Goal: Task Accomplishment & Management: Complete application form

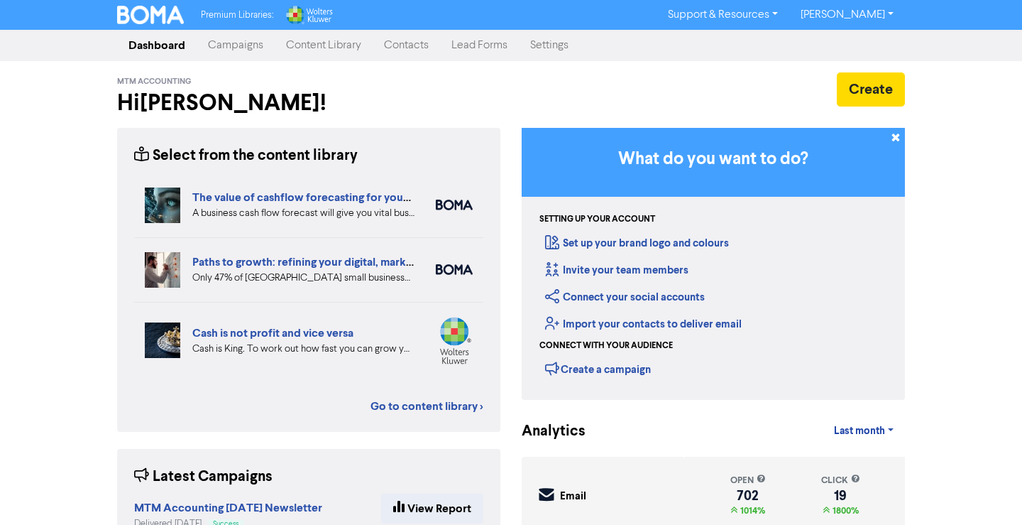
click at [422, 48] on link "Contacts" at bounding box center [406, 45] width 67 height 28
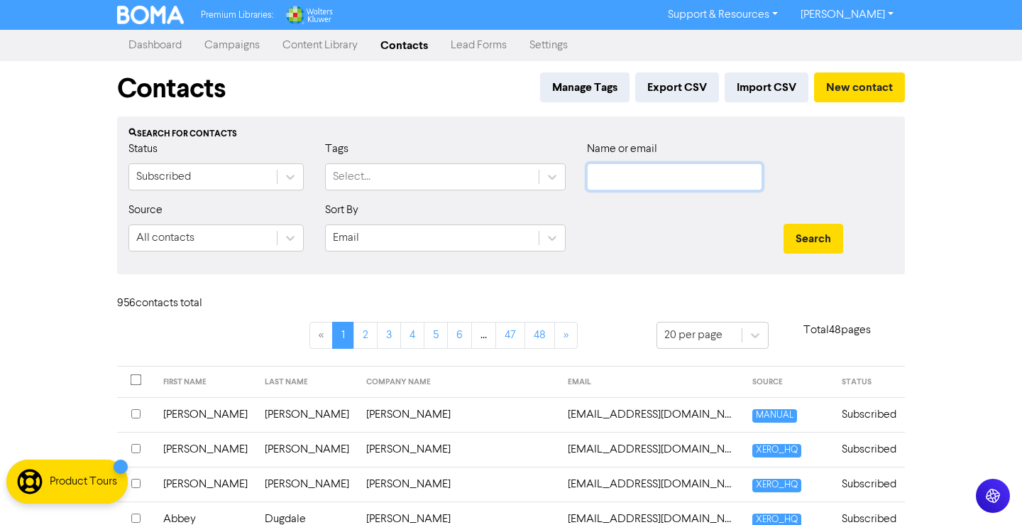
click at [699, 180] on input "text" at bounding box center [674, 176] width 175 height 27
click at [784, 224] on button "Search" at bounding box center [814, 239] width 60 height 30
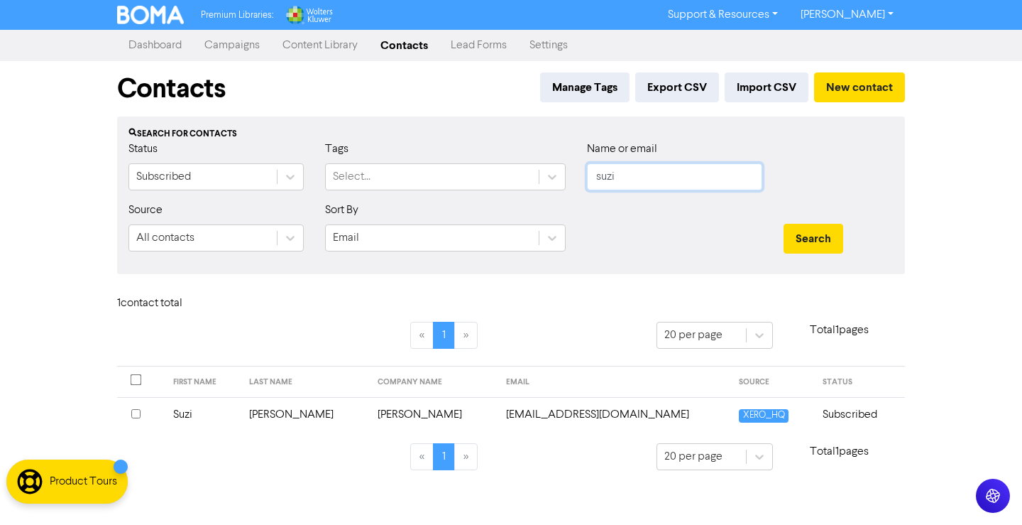
click at [619, 170] on input "suzi" at bounding box center [674, 176] width 175 height 27
click at [620, 170] on input "suzi" at bounding box center [674, 176] width 175 height 27
type input "c"
click at [784, 224] on button "Search" at bounding box center [814, 239] width 60 height 30
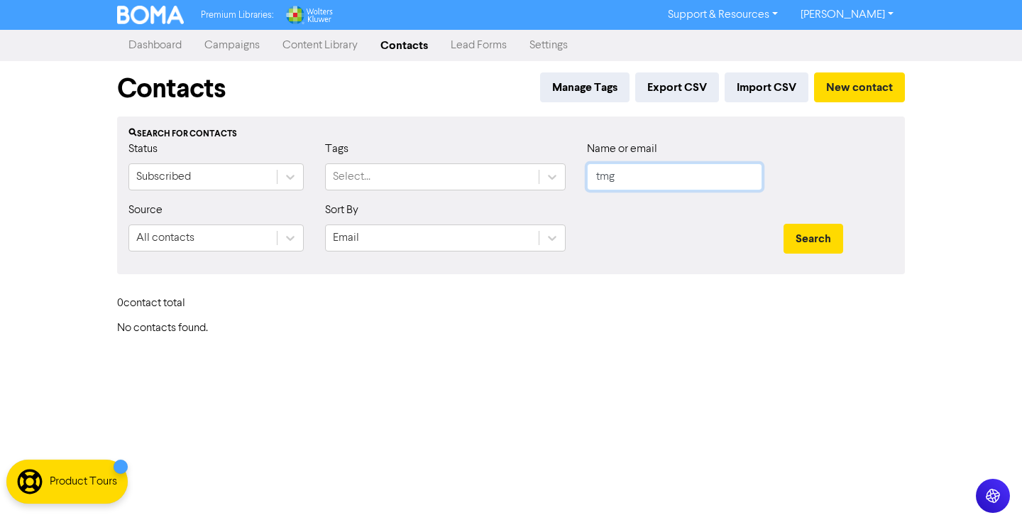
click at [608, 183] on input "tmg" at bounding box center [674, 176] width 175 height 27
click at [784, 224] on button "Search" at bounding box center [814, 239] width 60 height 30
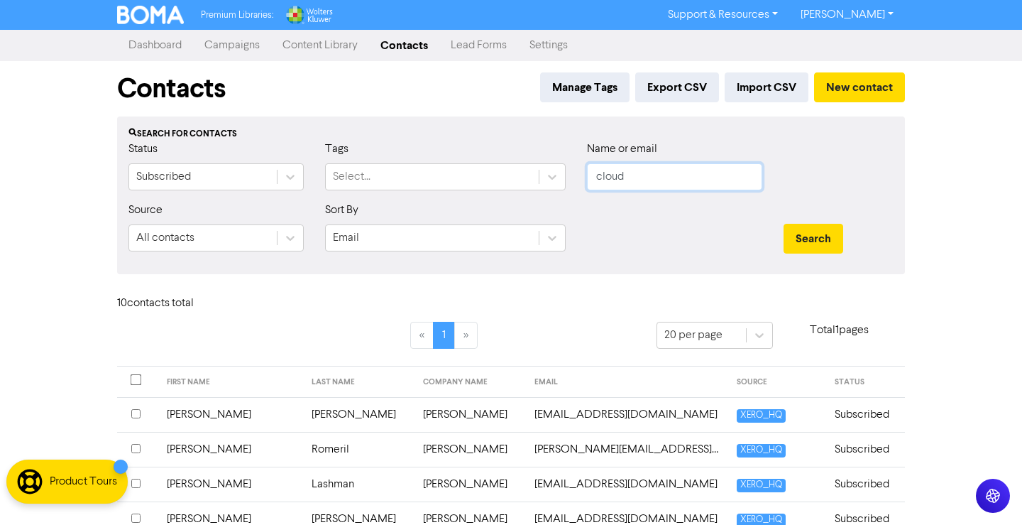
click at [674, 184] on input "cloud" at bounding box center [674, 176] width 175 height 27
click at [630, 181] on input "cloud" at bounding box center [674, 176] width 175 height 27
type input "gilchr"
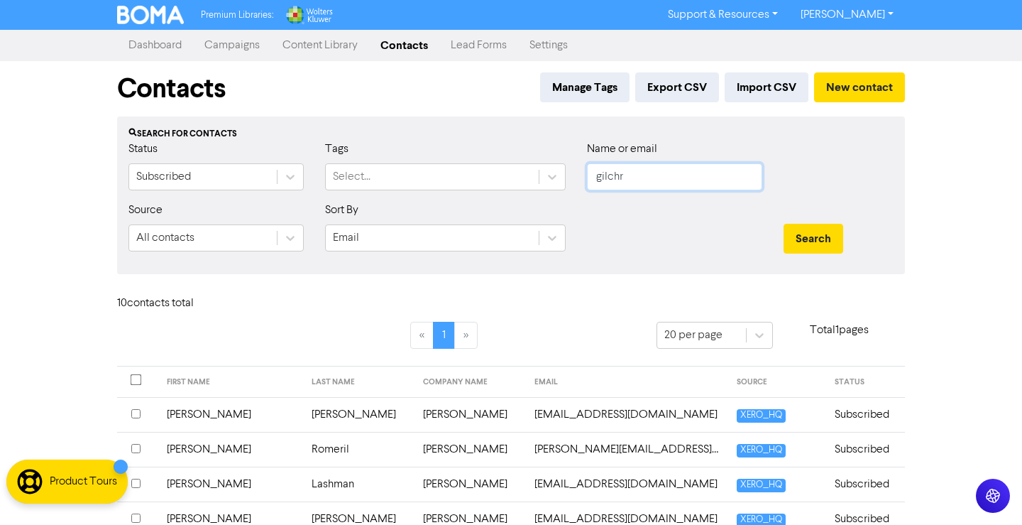
click at [784, 224] on button "Search" at bounding box center [814, 239] width 60 height 30
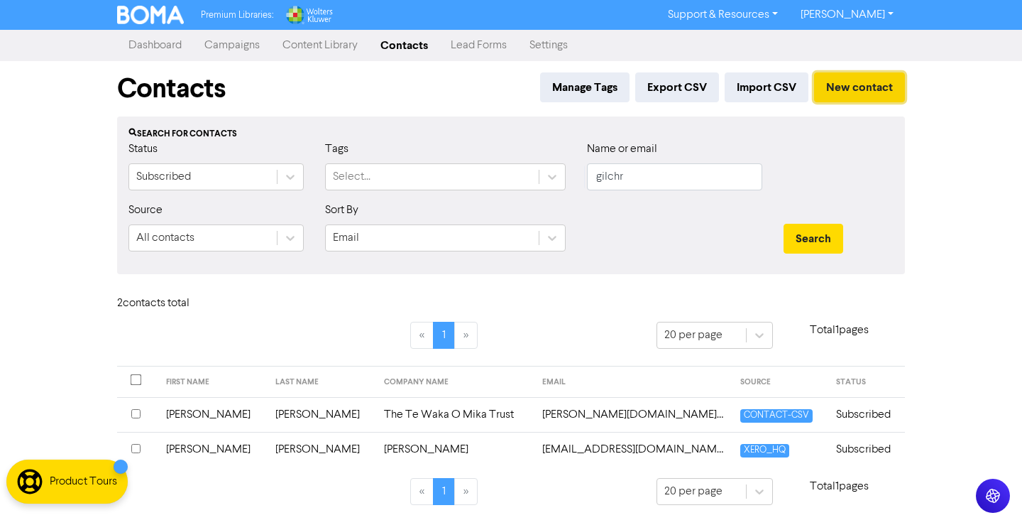
click at [863, 86] on button "New contact" at bounding box center [859, 87] width 91 height 30
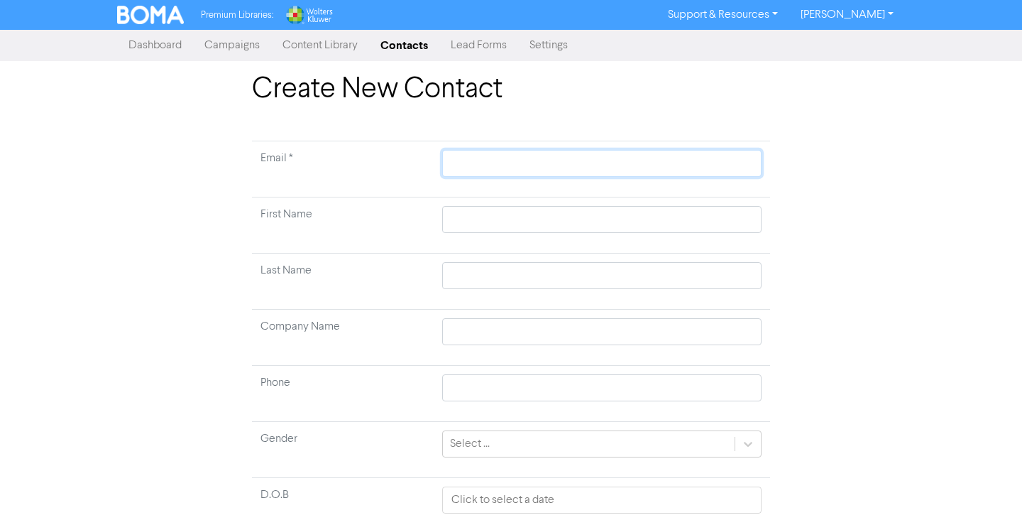
click at [471, 158] on input "text" at bounding box center [601, 163] width 319 height 27
paste input "[PERSON_NAME][EMAIL_ADDRESS][DOMAIN_NAME]"
type input "[PERSON_NAME][EMAIL_ADDRESS][DOMAIN_NAME]"
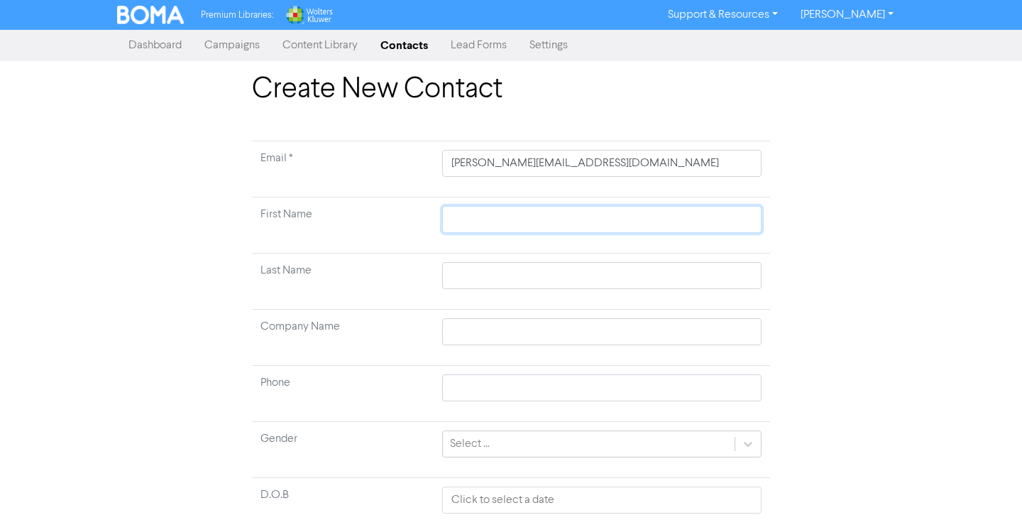
type input "M"
type input "Mi"
type input "Mic"
type input "Mich"
type input "Miche"
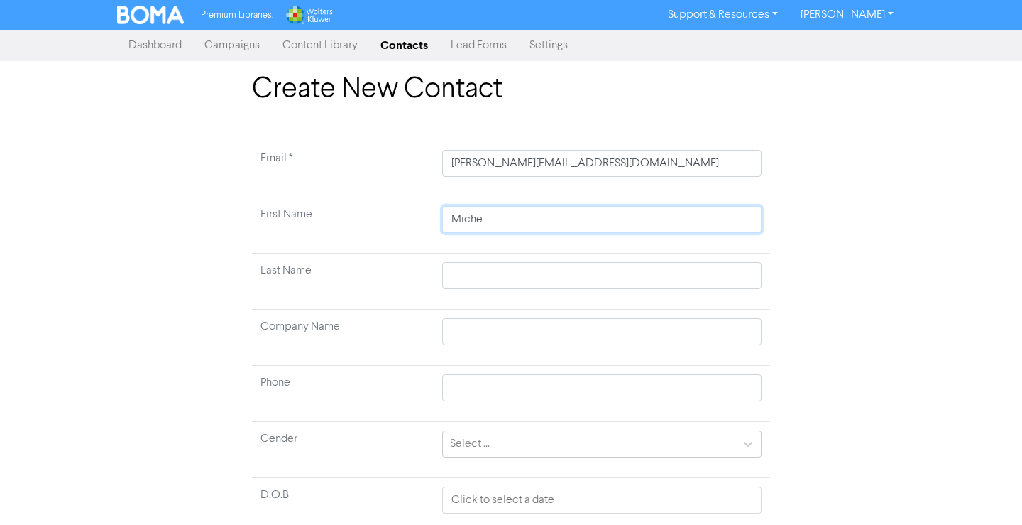
type input "Michea"
type input "[PERSON_NAME]"
type input "G"
type input "Gi"
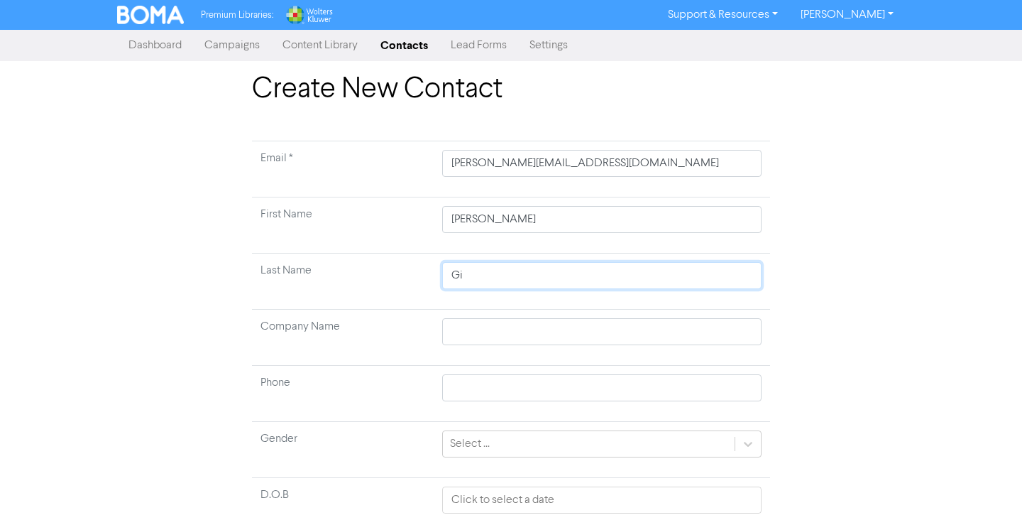
type input "[PERSON_NAME]"
type input "Gilc"
type input "Gilch"
type input "Gilchr"
type input "Gilchri"
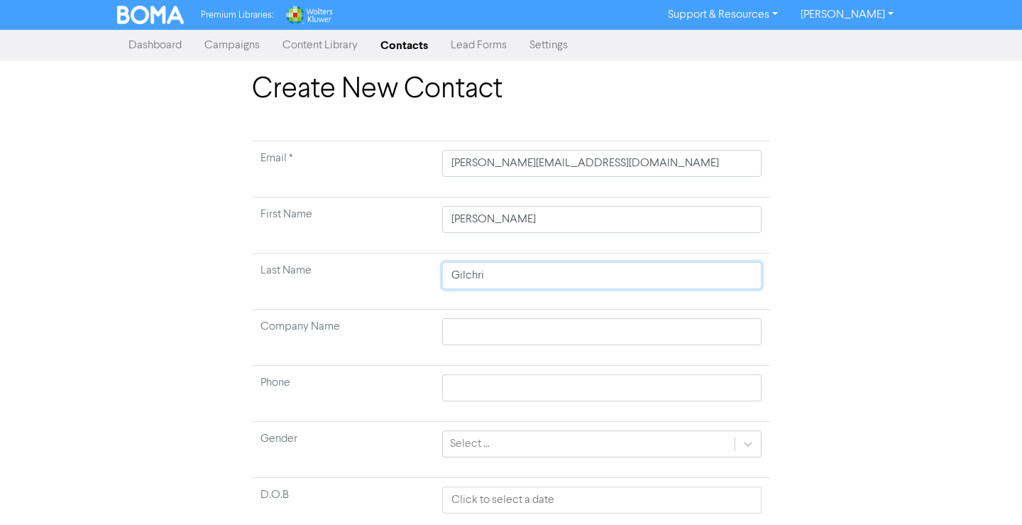
type input "Gilchris"
type input "[PERSON_NAME]"
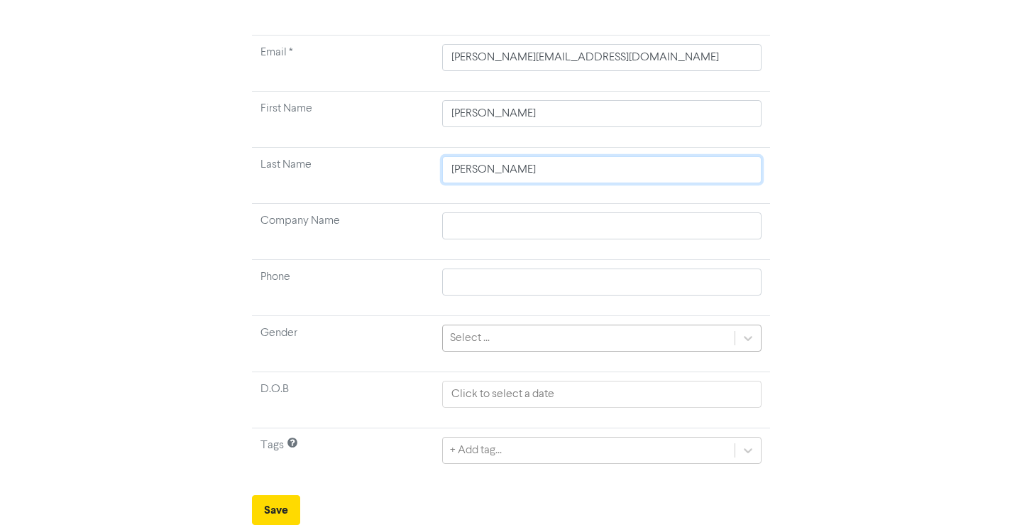
type input "[PERSON_NAME]"
click at [498, 443] on div "+ Add tag..." at bounding box center [476, 450] width 52 height 17
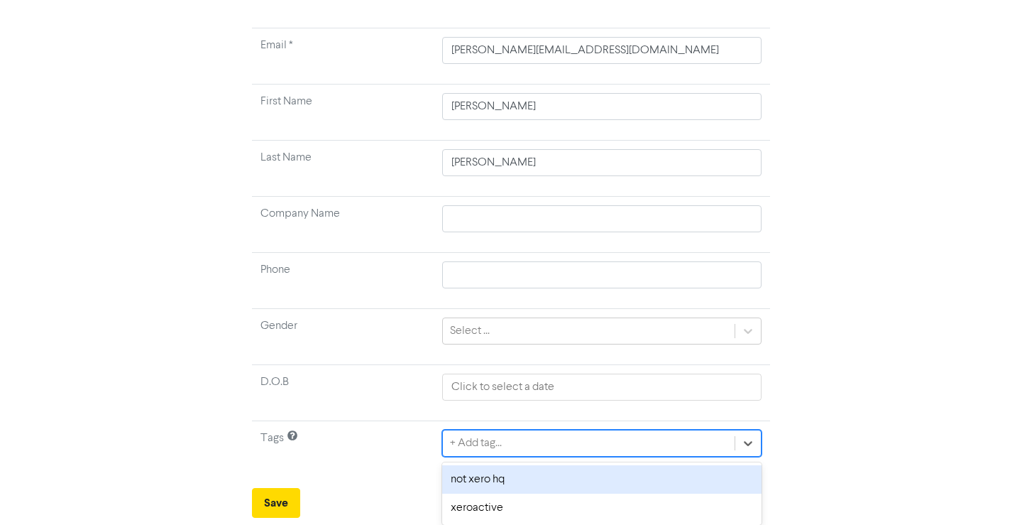
click at [481, 484] on div "not xero hq" at bounding box center [601, 479] width 319 height 28
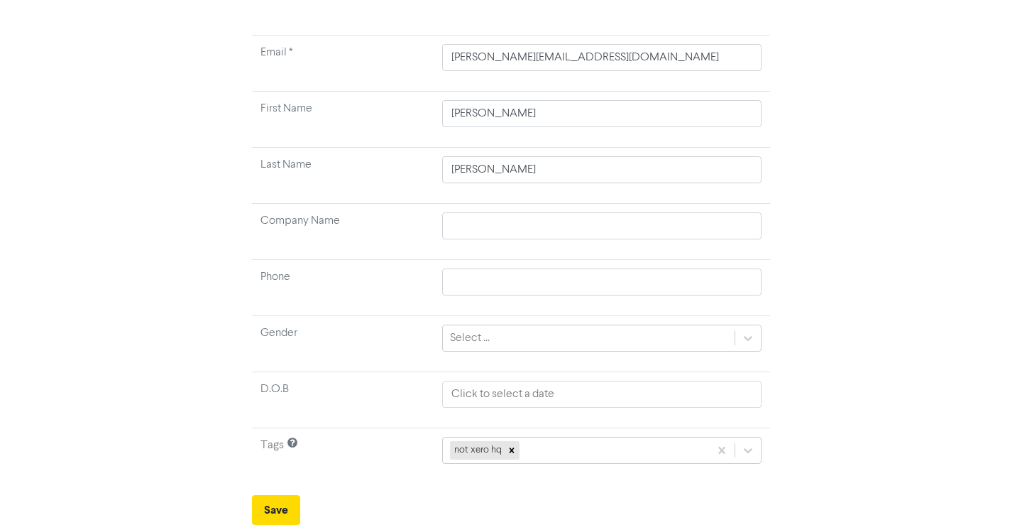
click at [250, 514] on div "Create New Contact Email * [EMAIL_ADDRESS][DOMAIN_NAME] First Name [PERSON_NAME…" at bounding box center [510, 246] width 539 height 558
click at [280, 507] on button "Save" at bounding box center [276, 510] width 48 height 30
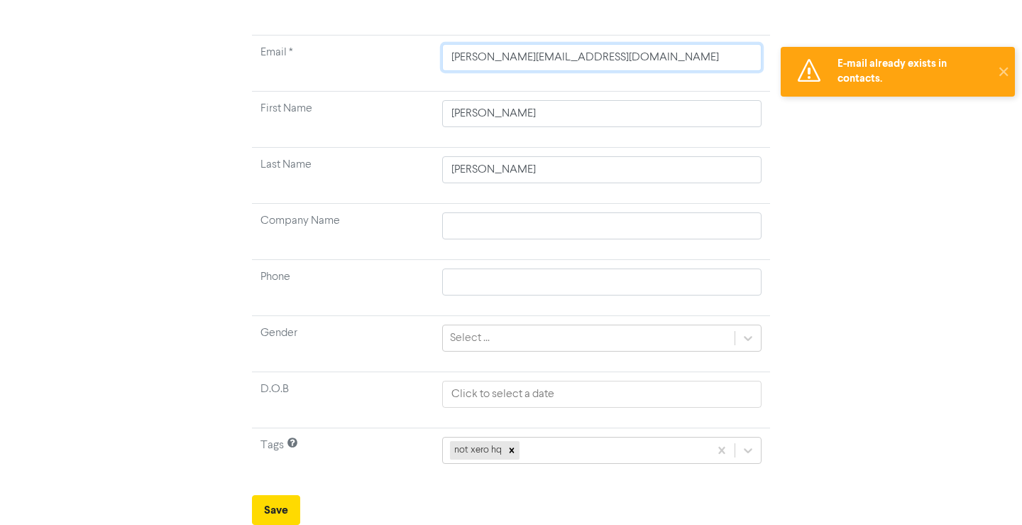
drag, startPoint x: 642, startPoint y: 64, endPoint x: 285, endPoint y: 74, distance: 357.2
click at [442, 71] on input "[PERSON_NAME][EMAIL_ADDRESS][DOMAIN_NAME]" at bounding box center [601, 57] width 319 height 27
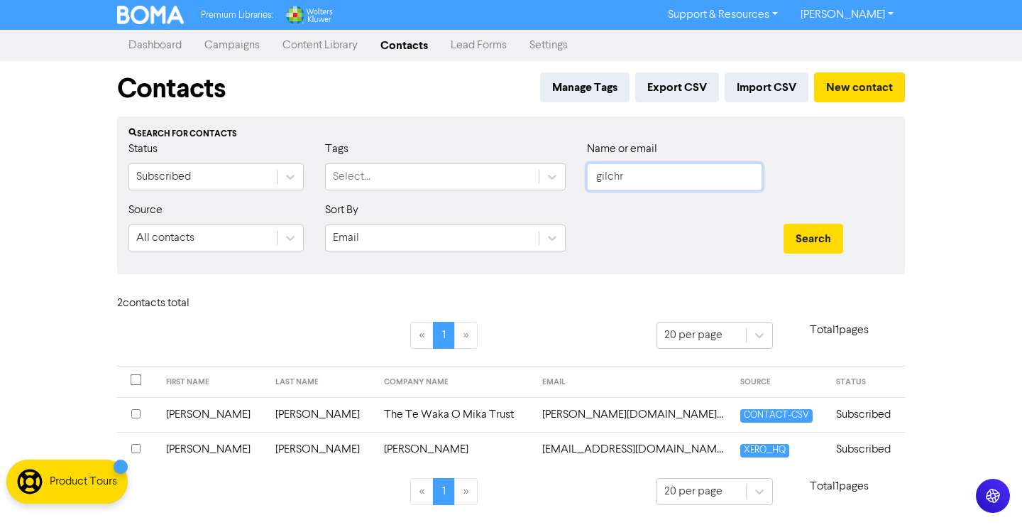
click at [636, 180] on input "gilchr" at bounding box center [674, 176] width 175 height 27
paste input "[PERSON_NAME][EMAIL_ADDRESS][DOMAIN_NAME]"
type input "[PERSON_NAME][EMAIL_ADDRESS][DOMAIN_NAME]"
click at [784, 224] on button "Search" at bounding box center [814, 239] width 60 height 30
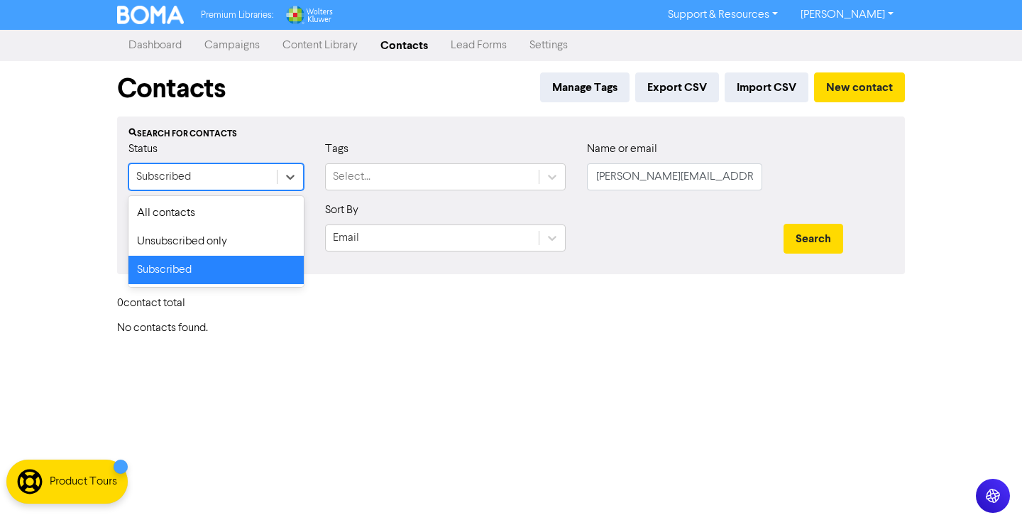
click at [259, 175] on div "Subscribed" at bounding box center [203, 177] width 148 height 26
click at [219, 224] on div "All contacts" at bounding box center [215, 213] width 175 height 28
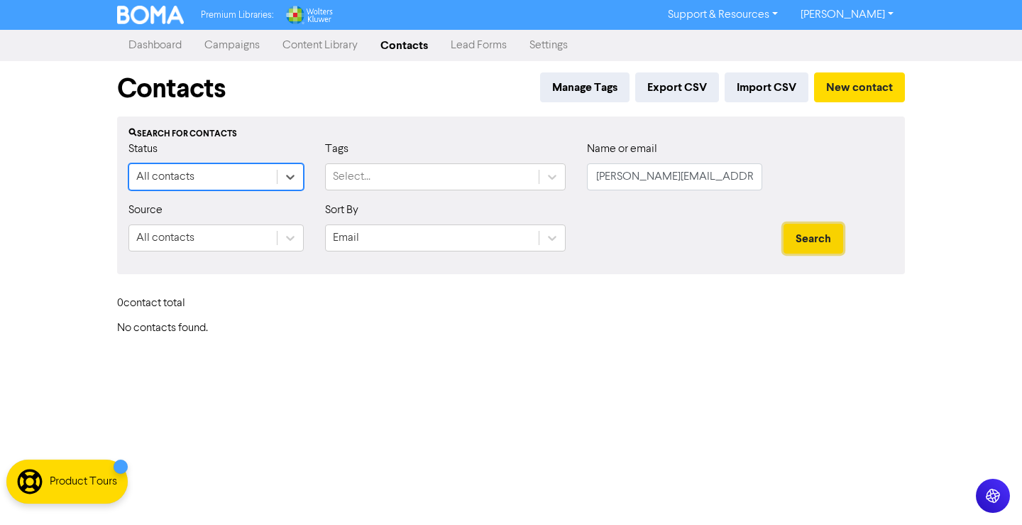
click at [795, 242] on button "Search" at bounding box center [814, 239] width 60 height 30
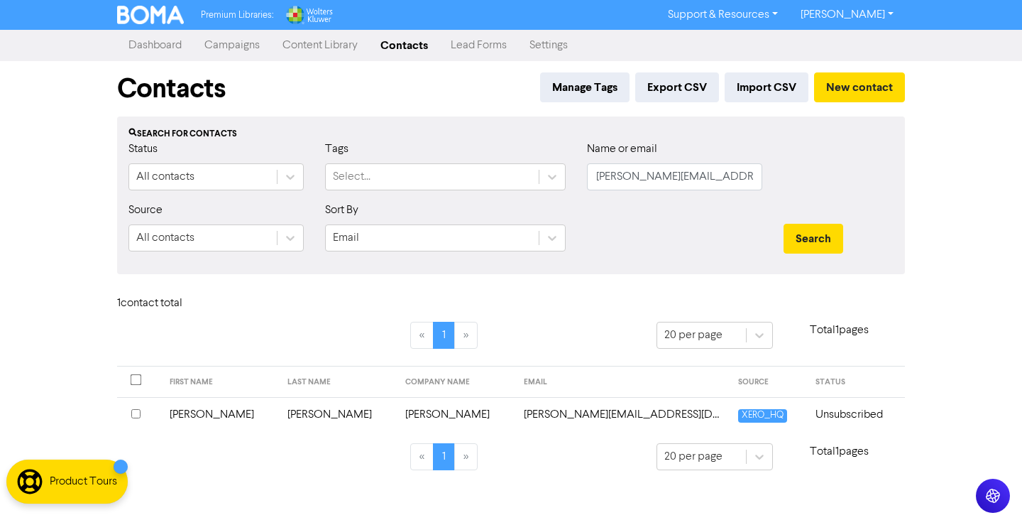
click at [239, 35] on link "Campaigns" at bounding box center [232, 45] width 78 height 28
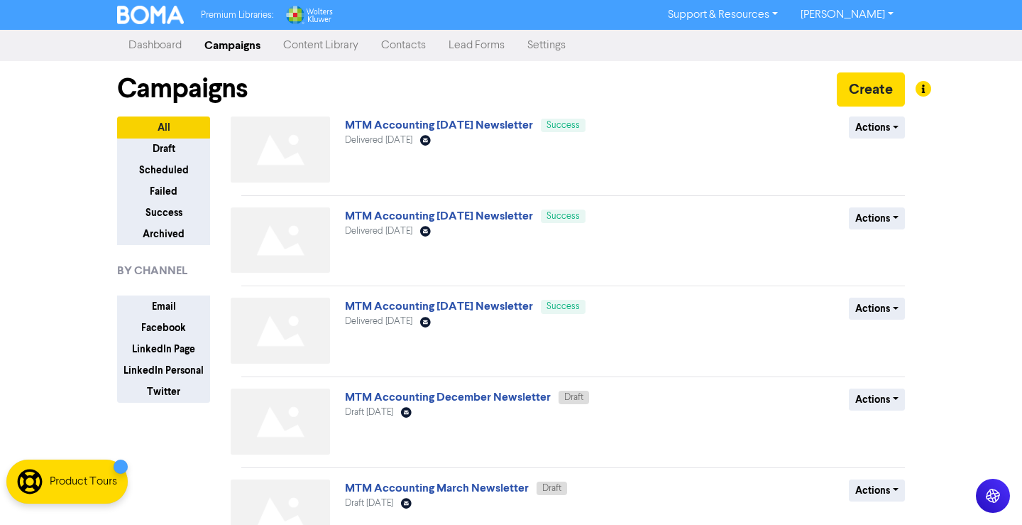
click at [453, 127] on link "MTM Accounting [DATE] Newsletter" at bounding box center [439, 125] width 188 height 14
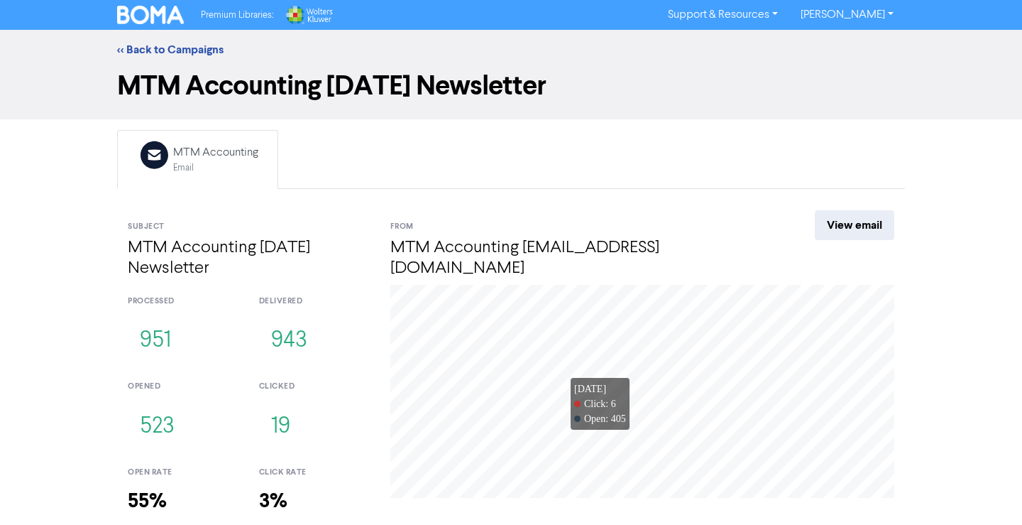
scroll to position [81, 0]
